Goal: Task Accomplishment & Management: Manage account settings

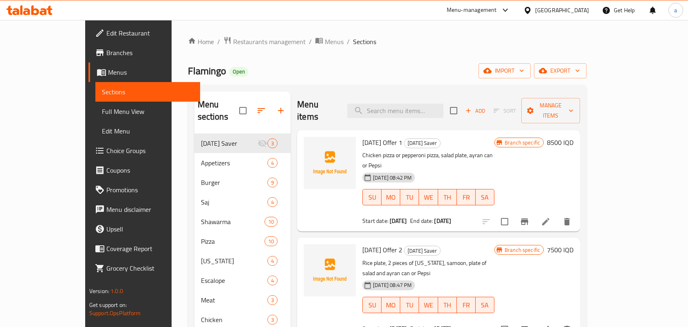
click at [233, 43] on span "Restaurants management" at bounding box center [269, 42] width 73 height 10
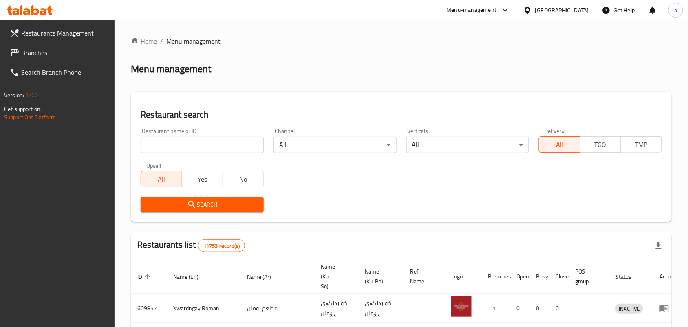
click at [186, 149] on input "search" at bounding box center [202, 145] width 123 height 16
paste input "[PERSON_NAME] kitchen"
type input "[PERSON_NAME] kitchen"
click button "Search" at bounding box center [202, 204] width 123 height 15
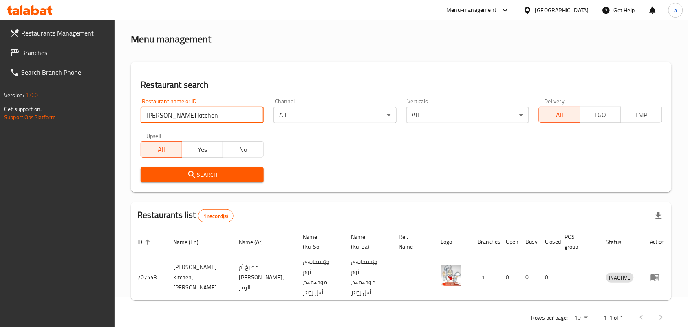
scroll to position [46, 0]
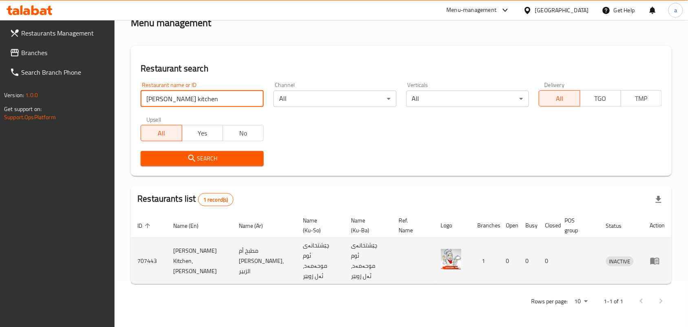
click at [651, 264] on icon "enhanced table" at bounding box center [655, 261] width 9 height 7
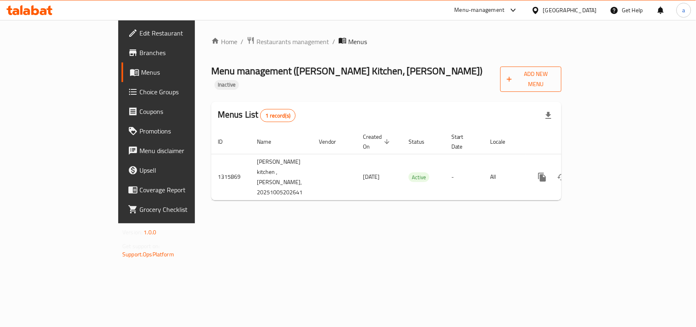
click at [555, 73] on span "Add New Menu" at bounding box center [531, 79] width 48 height 20
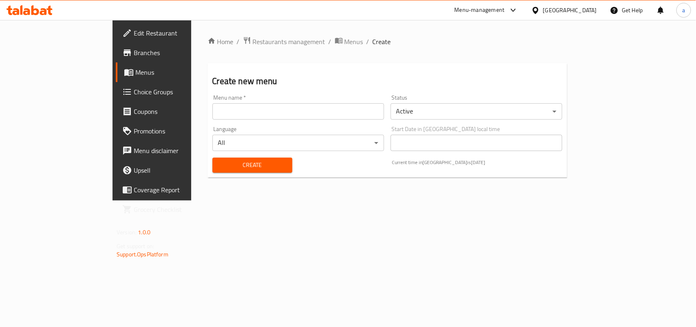
click at [289, 119] on input "text" at bounding box center [298, 111] width 172 height 16
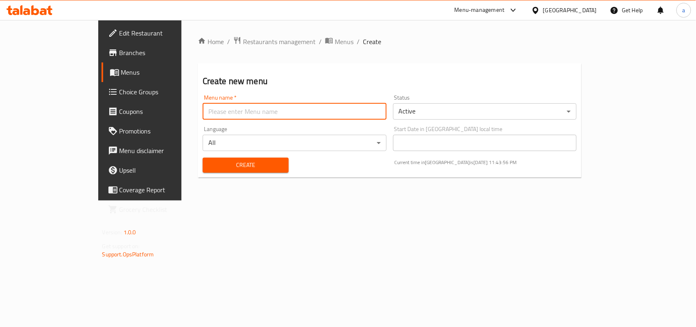
type input "AMAR"
click at [213, 170] on span "Create" at bounding box center [245, 165] width 73 height 10
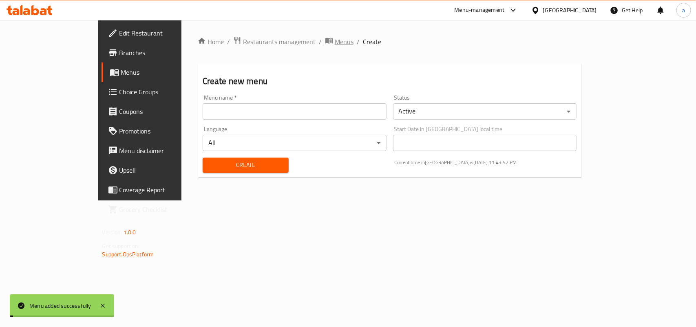
click at [335, 43] on span "Menus" at bounding box center [344, 42] width 19 height 10
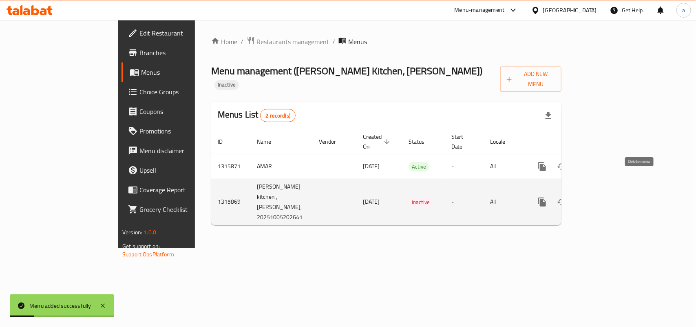
click at [584, 198] on icon "enhanced table" at bounding box center [581, 201] width 6 height 7
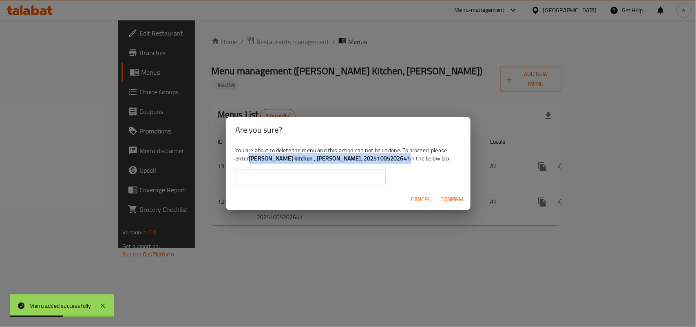
drag, startPoint x: 269, startPoint y: 158, endPoint x: 414, endPoint y: 163, distance: 144.8
click at [414, 163] on div "You are about to delete the menu and this action can not be undone. To proceed,…" at bounding box center [348, 166] width 245 height 46
click at [340, 159] on b "[PERSON_NAME] kitchen , [PERSON_NAME], 20251005202641" at bounding box center [329, 158] width 161 height 11
click at [262, 158] on div "You are about to delete the menu and this action can not be undone. To proceed,…" at bounding box center [348, 166] width 245 height 46
click at [271, 160] on b "[PERSON_NAME] kitchen , [PERSON_NAME], 20251005202641" at bounding box center [329, 158] width 161 height 11
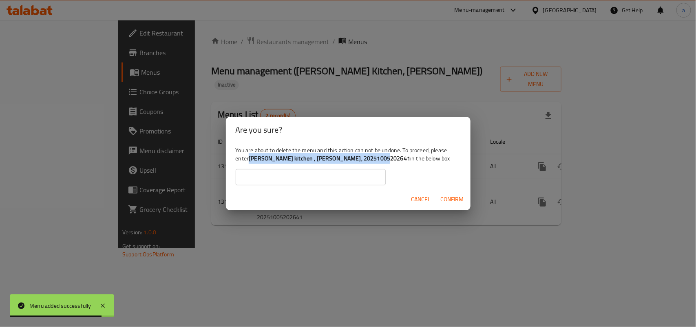
drag, startPoint x: 270, startPoint y: 160, endPoint x: 413, endPoint y: 160, distance: 142.3
click at [413, 160] on div "You are about to delete the menu and this action can not be undone. To proceed,…" at bounding box center [348, 166] width 245 height 46
copy b "[PERSON_NAME] kitchen , [PERSON_NAME], 20251005202641"
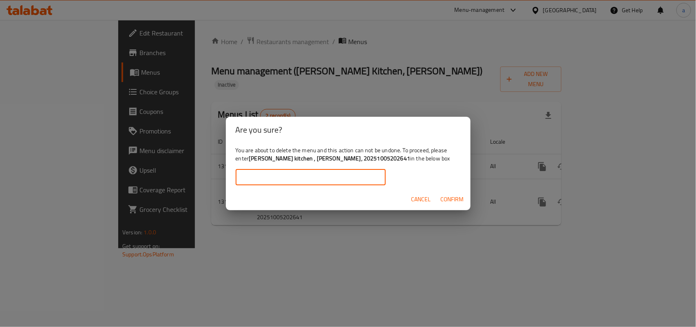
click at [327, 177] on input "text" at bounding box center [311, 177] width 150 height 16
paste input "[PERSON_NAME] kitchen , [PERSON_NAME], 20251005202641"
type input "[PERSON_NAME] kitchen , [PERSON_NAME], 20251005202641"
click at [455, 200] on span "Confirm" at bounding box center [452, 199] width 23 height 10
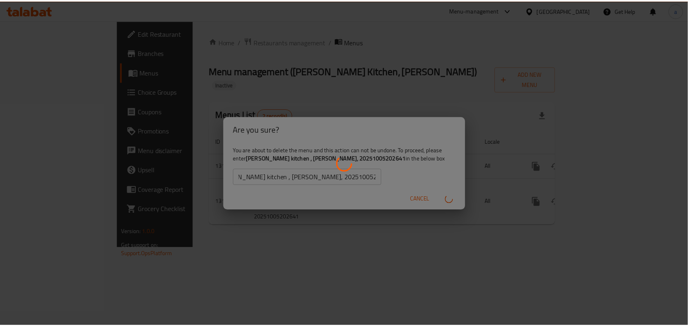
scroll to position [0, 0]
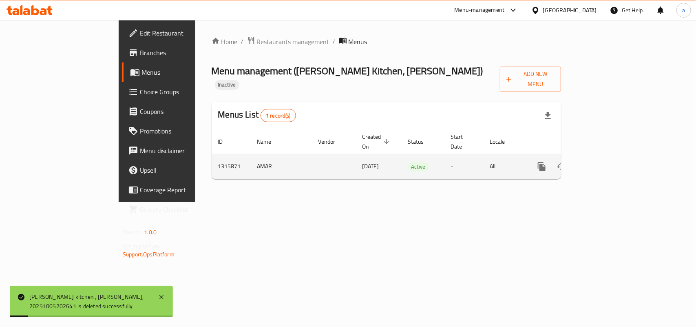
click at [605, 161] on icon "enhanced table" at bounding box center [601, 166] width 10 height 10
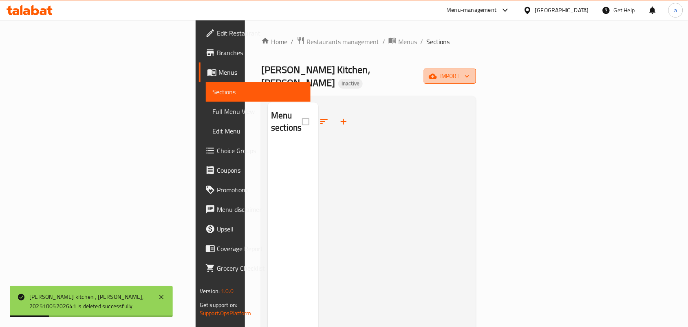
click at [470, 71] on span "import" at bounding box center [449, 76] width 39 height 10
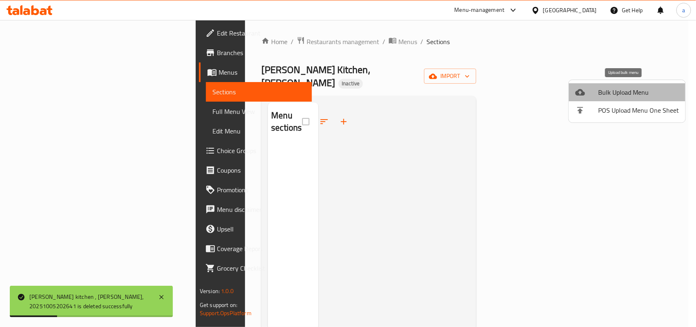
click at [598, 87] on span "Bulk Upload Menu" at bounding box center [638, 92] width 81 height 10
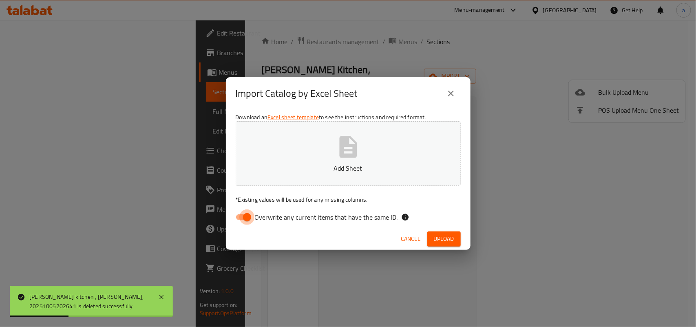
click at [245, 216] on input "Overwrite any current items that have the same ID." at bounding box center [247, 216] width 46 height 15
checkbox input "false"
click at [335, 151] on icon "button" at bounding box center [348, 147] width 26 height 26
click at [441, 242] on span "Upload" at bounding box center [444, 239] width 20 height 10
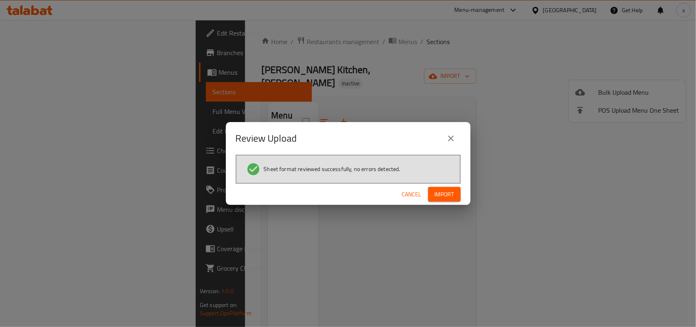
click at [443, 202] on button "Import" at bounding box center [444, 194] width 33 height 15
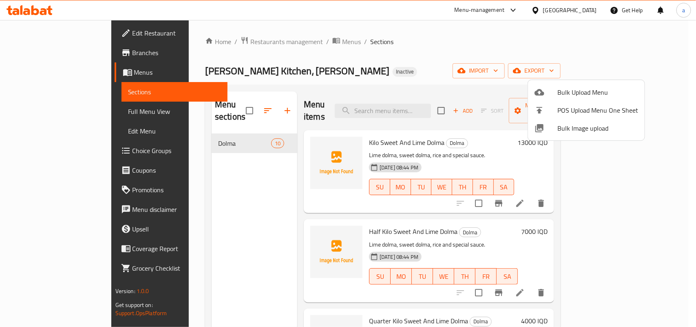
click at [505, 200] on div at bounding box center [348, 163] width 696 height 327
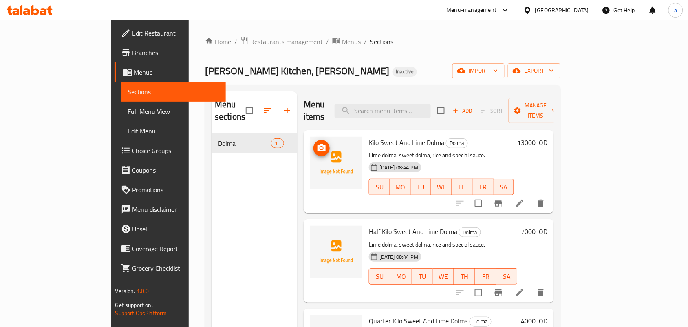
click at [317, 143] on icon "upload picture" at bounding box center [322, 148] width 10 height 10
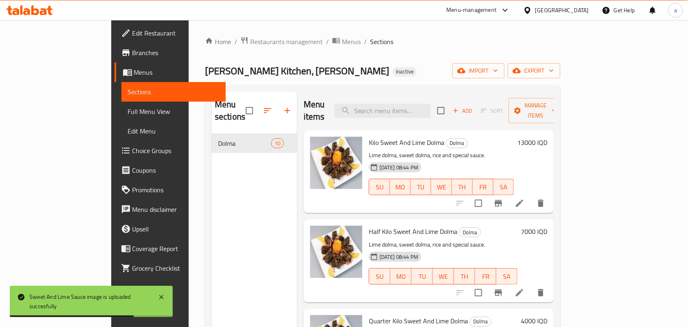
click at [128, 109] on span "Full Menu View" at bounding box center [174, 111] width 92 height 10
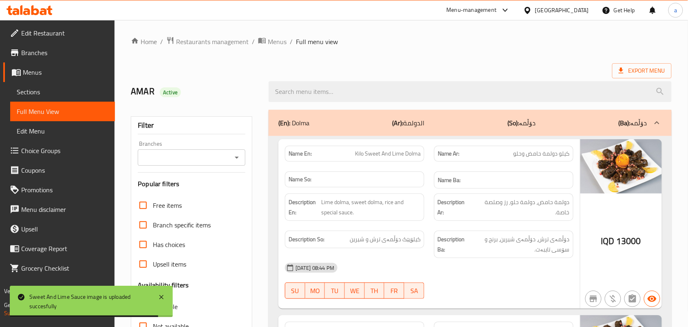
click at [240, 162] on icon "Open" at bounding box center [237, 157] width 10 height 10
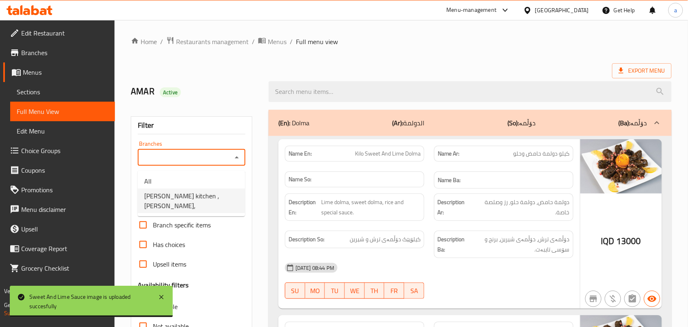
click at [184, 200] on span "[PERSON_NAME] kitchen , [PERSON_NAME]," at bounding box center [191, 201] width 94 height 20
type input "[PERSON_NAME] kitchen , [PERSON_NAME],"
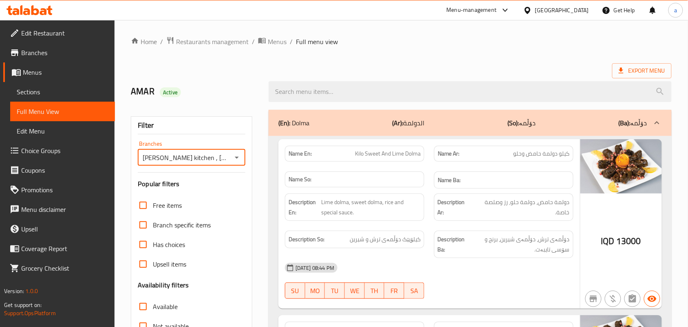
scroll to position [119, 0]
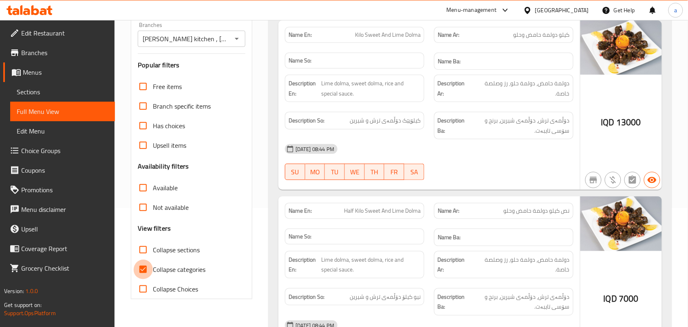
click at [143, 279] on input "Collapse categories" at bounding box center [143, 269] width 20 height 20
checkbox input "false"
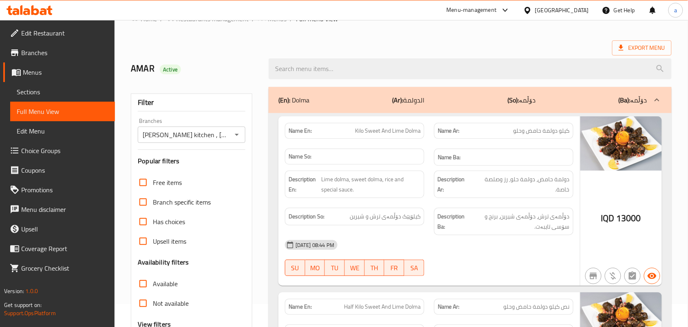
scroll to position [0, 0]
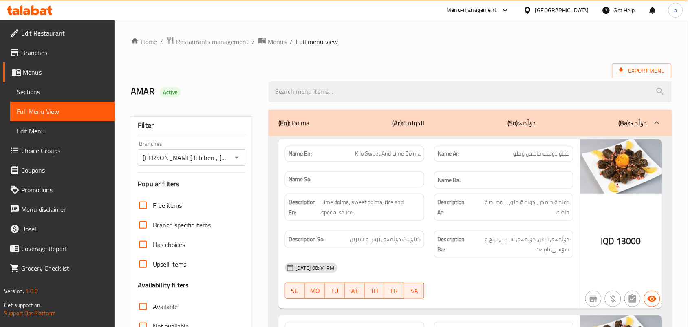
click at [63, 90] on span "Sections" at bounding box center [63, 92] width 92 height 10
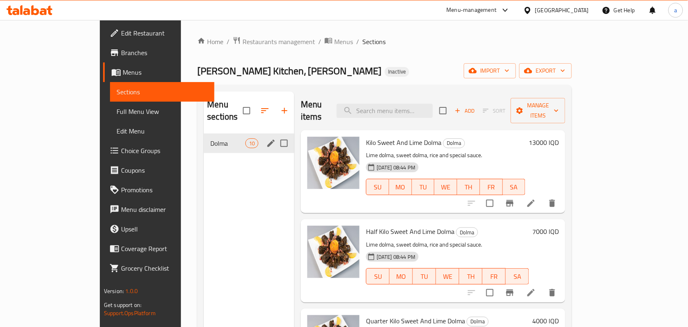
drag, startPoint x: 260, startPoint y: 143, endPoint x: 260, endPoint y: 136, distance: 7.3
click at [276, 137] on input "Menu sections" at bounding box center [284, 143] width 17 height 17
checkbox input "true"
click at [255, 112] on icon "button" at bounding box center [260, 111] width 10 height 10
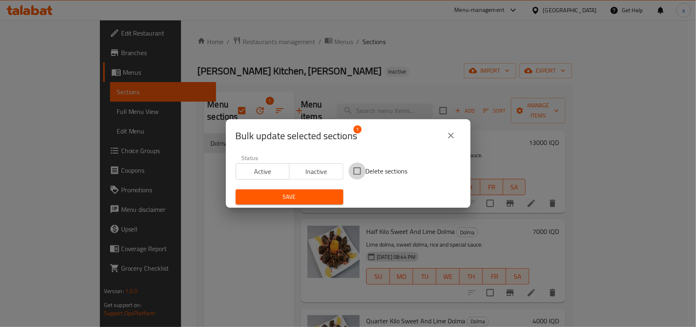
drag, startPoint x: 355, startPoint y: 167, endPoint x: 302, endPoint y: 206, distance: 66.0
click at [355, 168] on input "Delete sections" at bounding box center [357, 170] width 17 height 17
checkbox input "true"
click at [298, 207] on div "Save" at bounding box center [289, 196] width 117 height 25
click at [298, 198] on span "Save" at bounding box center [289, 197] width 95 height 10
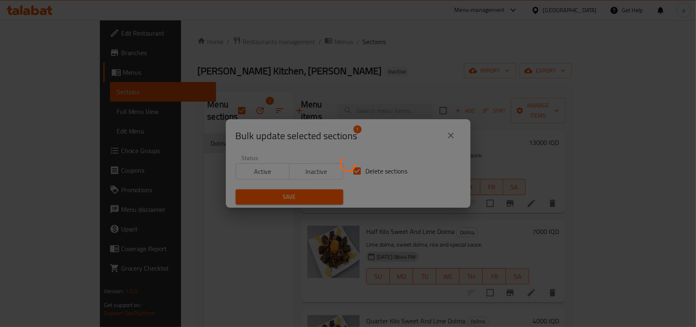
checkbox input "false"
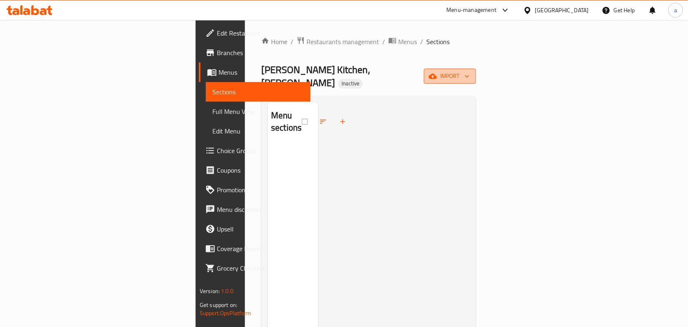
click at [470, 71] on span "import" at bounding box center [449, 76] width 39 height 10
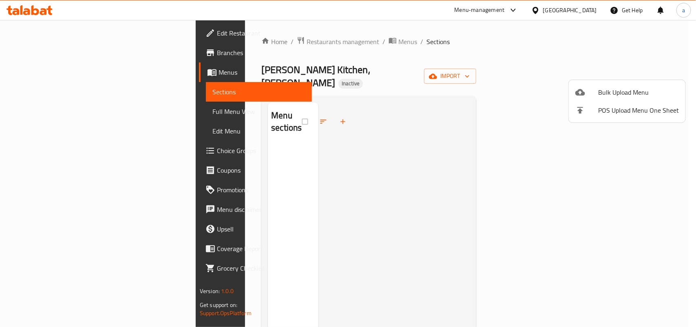
click at [599, 82] on ul "Bulk Upload Menu POS Upload Menu One Sheet" at bounding box center [627, 101] width 117 height 42
click at [575, 98] on li "Bulk Upload Menu" at bounding box center [627, 92] width 117 height 18
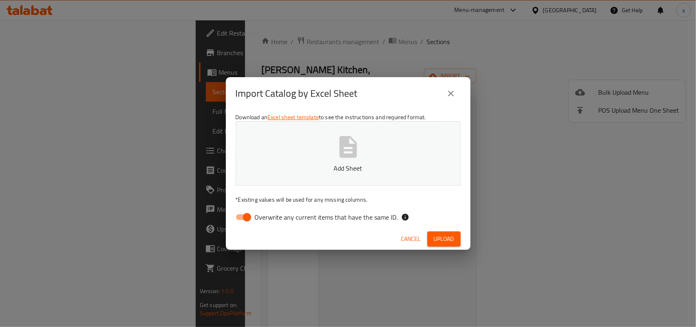
drag, startPoint x: 245, startPoint y: 222, endPoint x: 288, endPoint y: 179, distance: 60.8
click at [245, 221] on input "Overwrite any current items that have the same ID." at bounding box center [247, 216] width 46 height 15
checkbox input "false"
click at [317, 160] on button "Add Sheet" at bounding box center [348, 153] width 225 height 64
click at [441, 231] on div "Cancel Upload" at bounding box center [348, 239] width 245 height 22
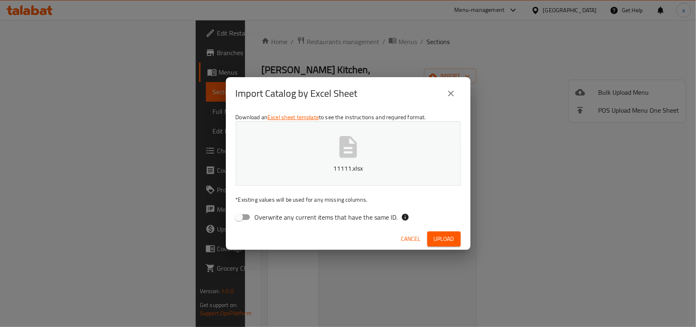
click at [440, 239] on span "Upload" at bounding box center [444, 239] width 20 height 10
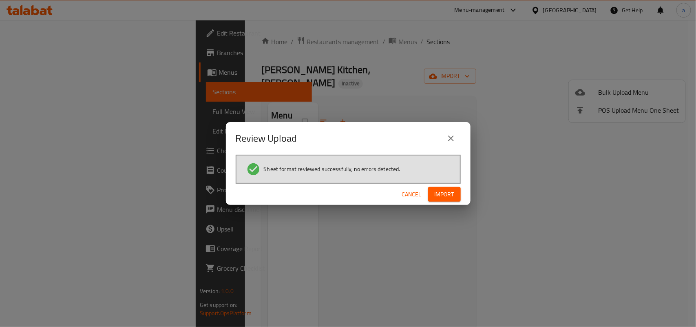
click at [437, 196] on span "Import" at bounding box center [445, 194] width 20 height 10
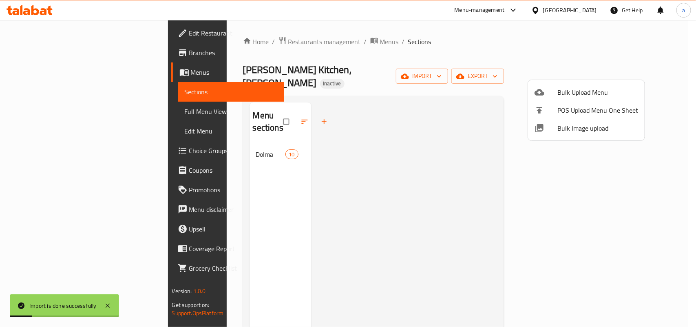
click at [198, 163] on div at bounding box center [348, 163] width 696 height 327
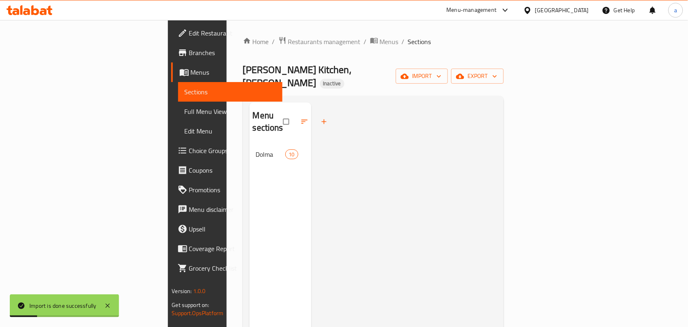
drag, startPoint x: 199, startPoint y: 138, endPoint x: 236, endPoint y: 148, distance: 39.2
click at [256, 149] on span "Dolma" at bounding box center [270, 154] width 29 height 10
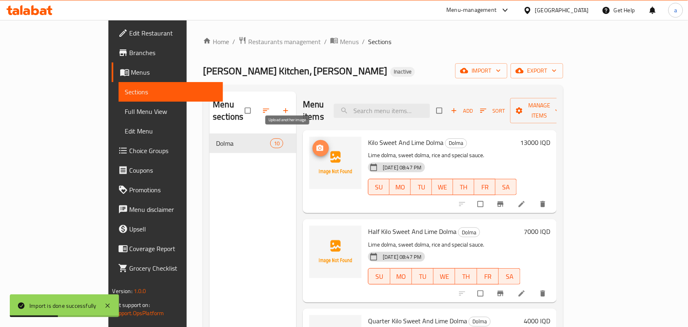
click at [319, 147] on circle "upload picture" at bounding box center [320, 148] width 2 height 2
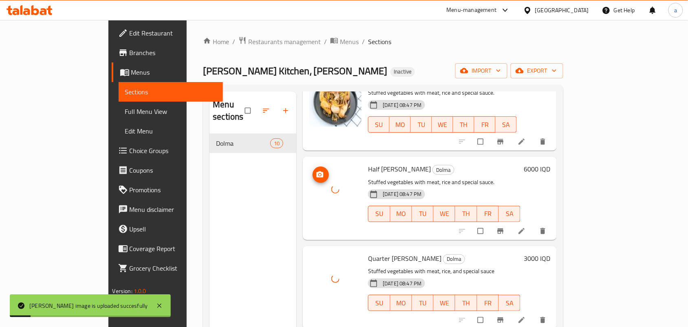
scroll to position [115, 0]
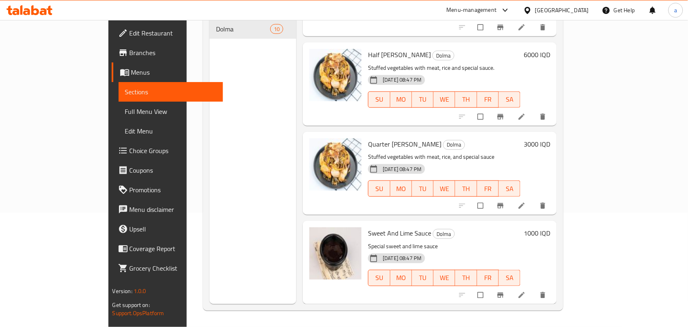
click at [125, 115] on span "Full Menu View" at bounding box center [171, 111] width 92 height 10
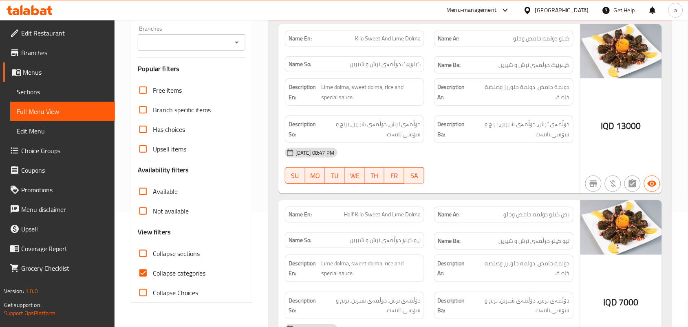
click at [239, 47] on icon "Open" at bounding box center [237, 43] width 10 height 10
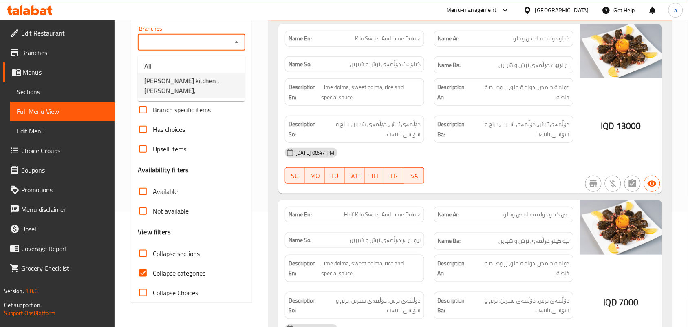
click at [213, 82] on span "[PERSON_NAME] kitchen , [PERSON_NAME]," at bounding box center [191, 86] width 94 height 20
type input "[PERSON_NAME] kitchen , [PERSON_NAME],"
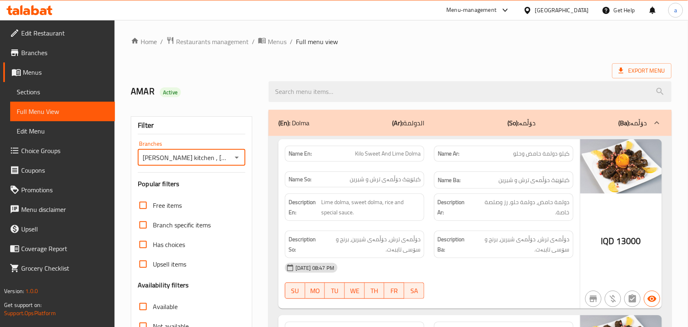
click at [51, 90] on span "Sections" at bounding box center [63, 92] width 92 height 10
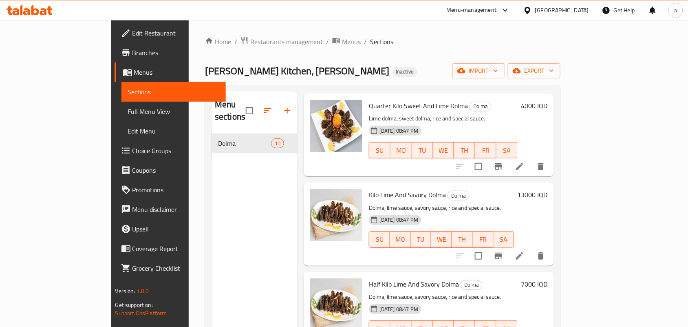
scroll to position [238, 0]
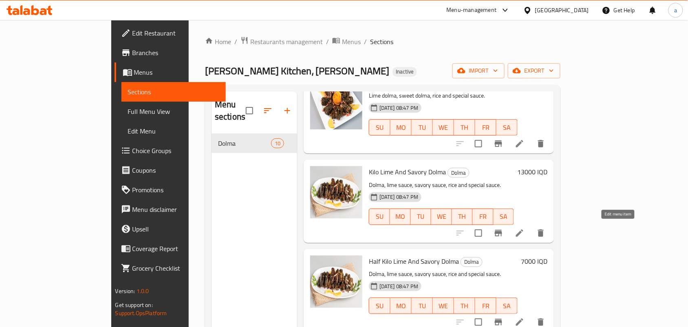
click at [525, 234] on icon at bounding box center [520, 233] width 10 height 10
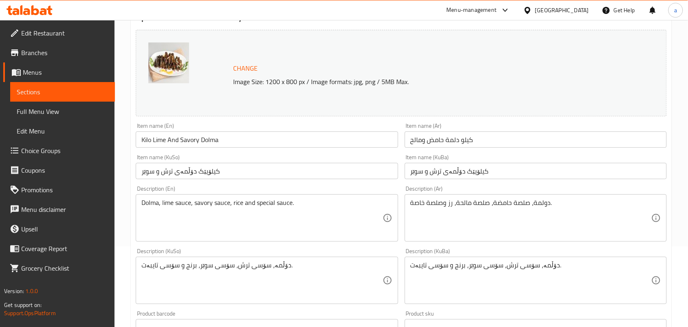
scroll to position [119, 0]
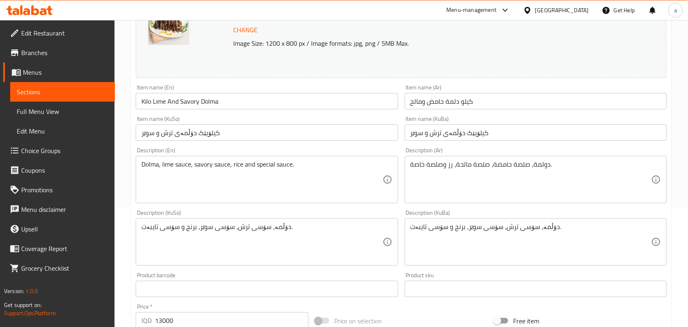
click at [457, 109] on input "كيلو دلمة حامض ومالح" at bounding box center [536, 101] width 262 height 16
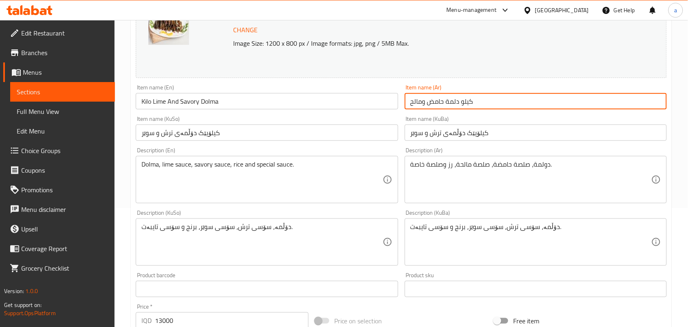
click at [459, 109] on input "كيلو دلمة حامض ومالح" at bounding box center [536, 101] width 262 height 16
click at [473, 106] on input "كيلو دلمة حامض ومالح" at bounding box center [536, 101] width 262 height 16
click at [461, 109] on input "كيلو دلمة حامض ومالح" at bounding box center [536, 101] width 262 height 16
click at [458, 109] on input "كيلو دلمة حامض ومالح" at bounding box center [536, 101] width 262 height 16
click at [494, 108] on input "كيلو دولمة حامض ومالح" at bounding box center [536, 101] width 262 height 16
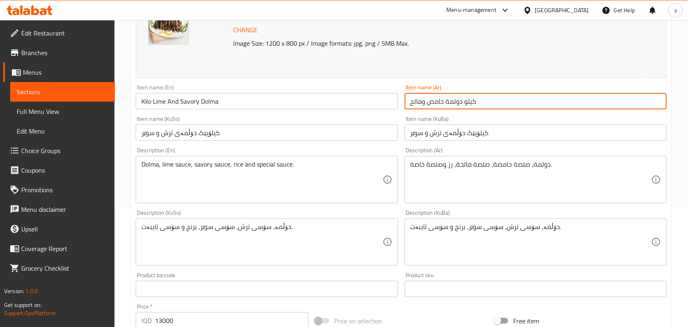
type input "كيلو دولمة حامض ومالح"
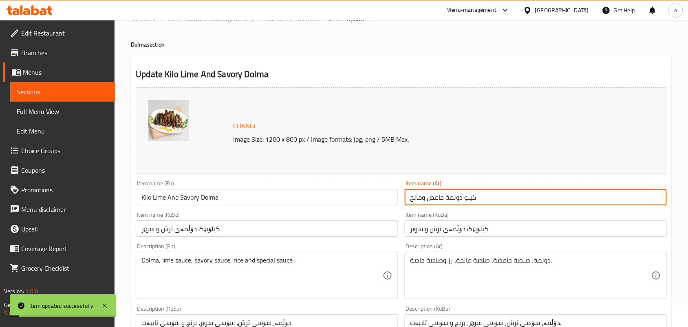
scroll to position [0, 0]
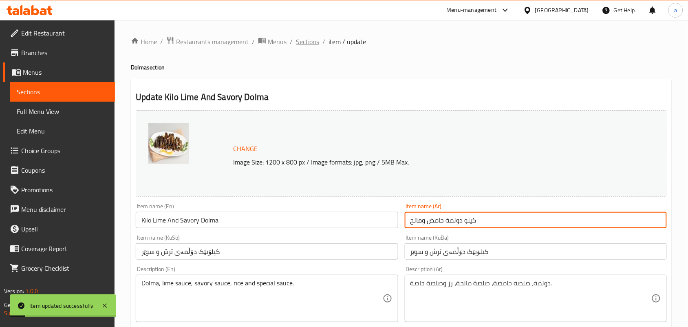
click at [311, 42] on span "Sections" at bounding box center [307, 42] width 23 height 10
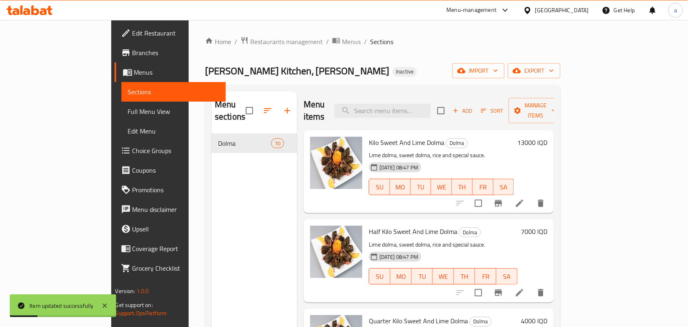
click at [128, 115] on span "Full Menu View" at bounding box center [174, 111] width 92 height 10
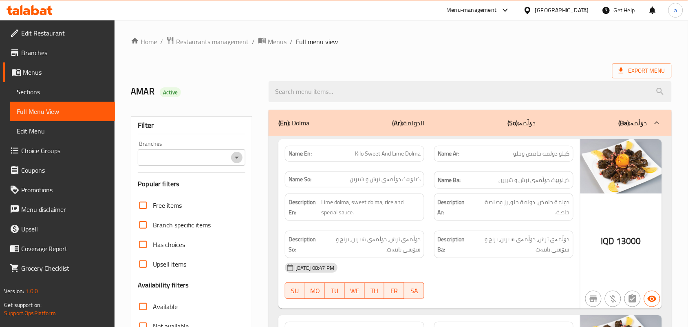
click at [241, 162] on icon "Open" at bounding box center [237, 157] width 10 height 10
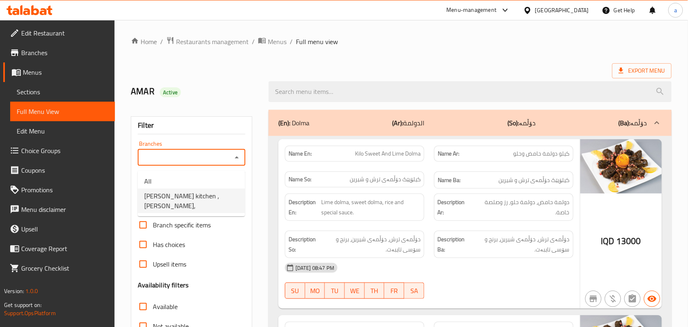
click at [205, 202] on span "[PERSON_NAME] kitchen , [PERSON_NAME]," at bounding box center [191, 201] width 94 height 20
type input "[PERSON_NAME] kitchen , [PERSON_NAME],"
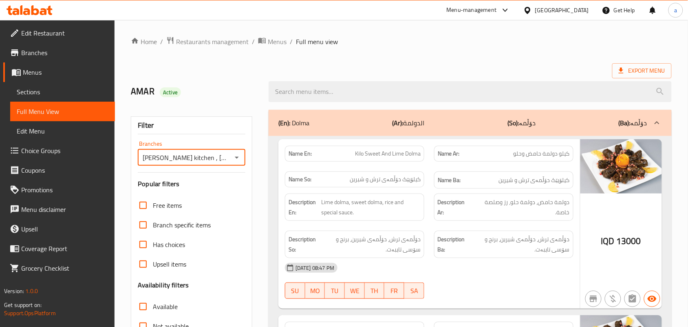
scroll to position [119, 0]
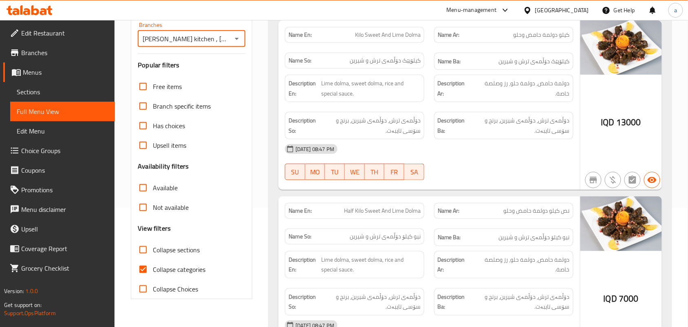
click at [149, 279] on input "Collapse categories" at bounding box center [143, 269] width 20 height 20
checkbox input "false"
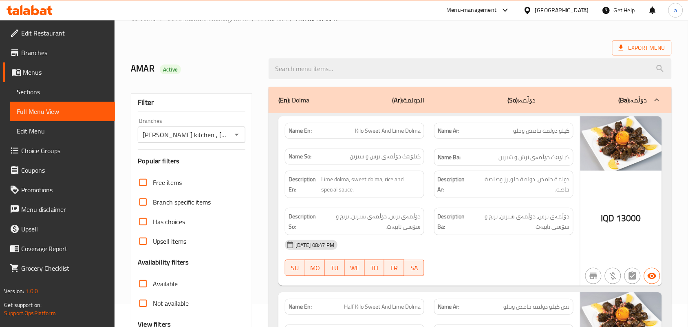
scroll to position [0, 0]
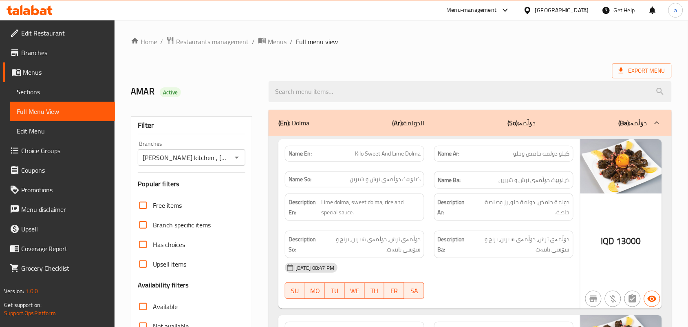
click at [400, 158] on span "Kilo Sweet And Lime Dolma" at bounding box center [388, 153] width 66 height 9
copy span "Lime"
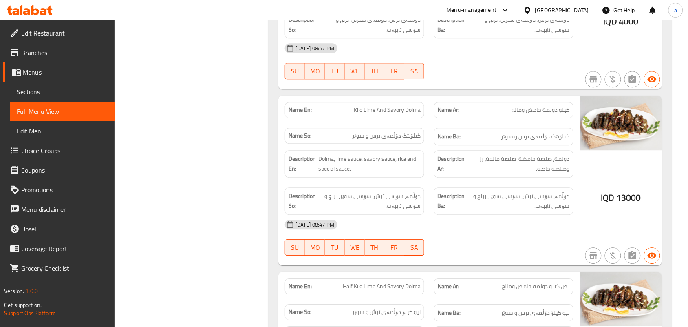
scroll to position [594, 0]
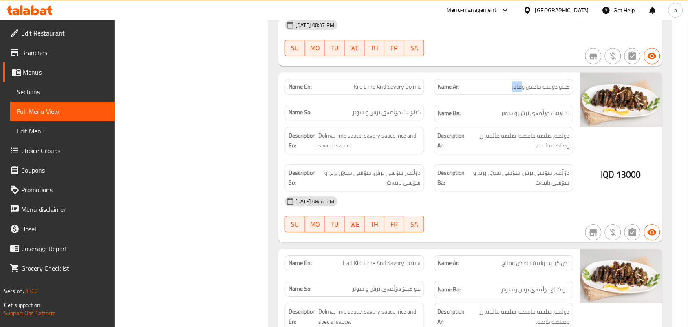
drag, startPoint x: 523, startPoint y: 94, endPoint x: 512, endPoint y: 94, distance: 10.2
click at [512, 91] on span "كيلو دولمة حامض ومالح" at bounding box center [541, 86] width 58 height 9
copy span "مالح"
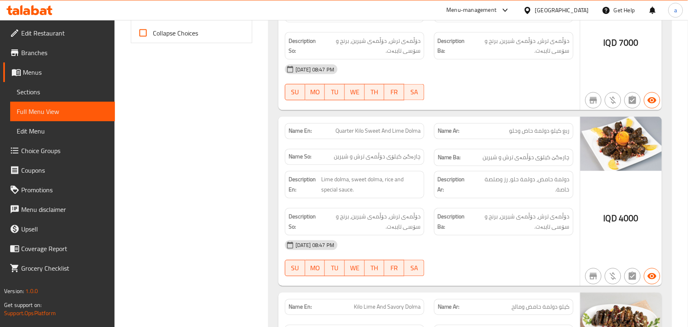
scroll to position [0, 0]
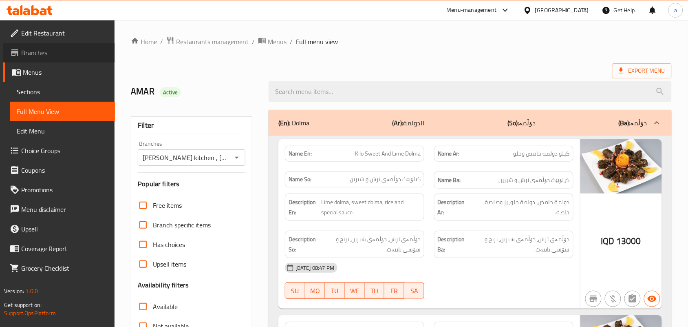
click at [48, 53] on span "Branches" at bounding box center [64, 53] width 87 height 10
